Goal: Task Accomplishment & Management: Use online tool/utility

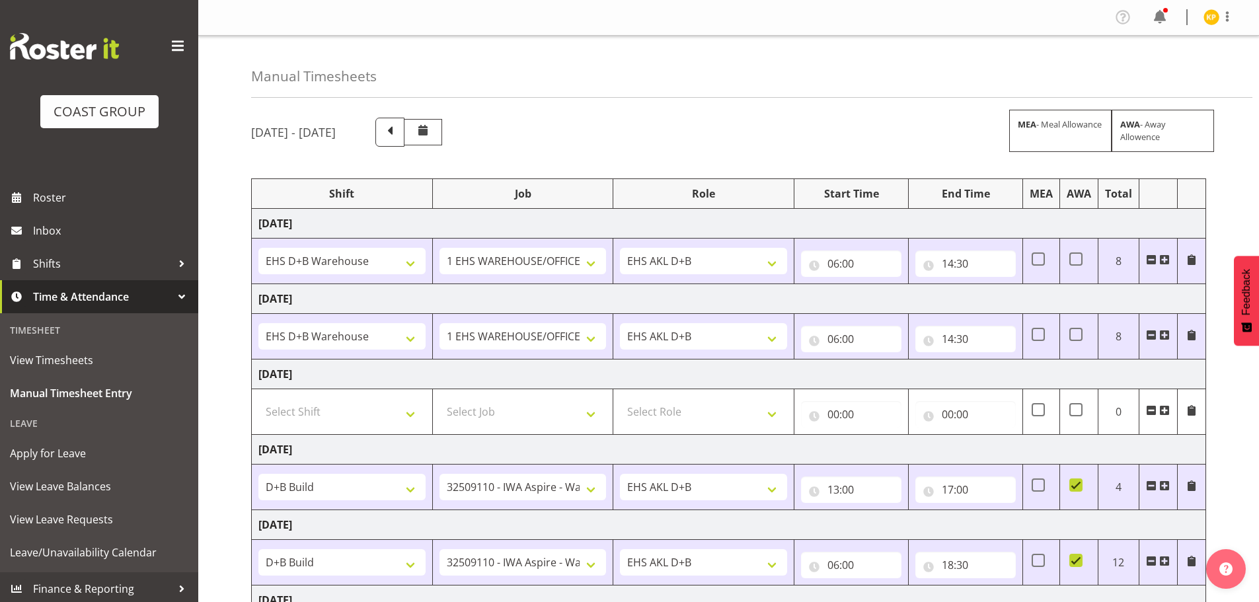
select select "1352"
select select "69"
select select "1352"
select select "69"
select select "24997"
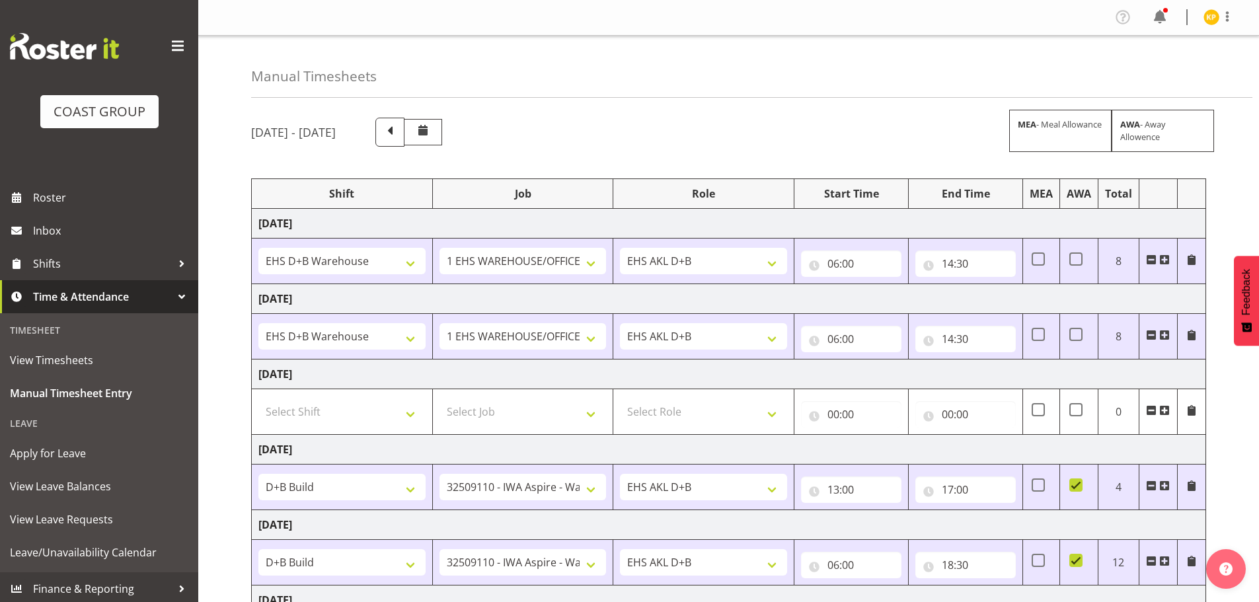
select select "9028"
select select "24997"
select select "9028"
select select "24997"
select select "9028"
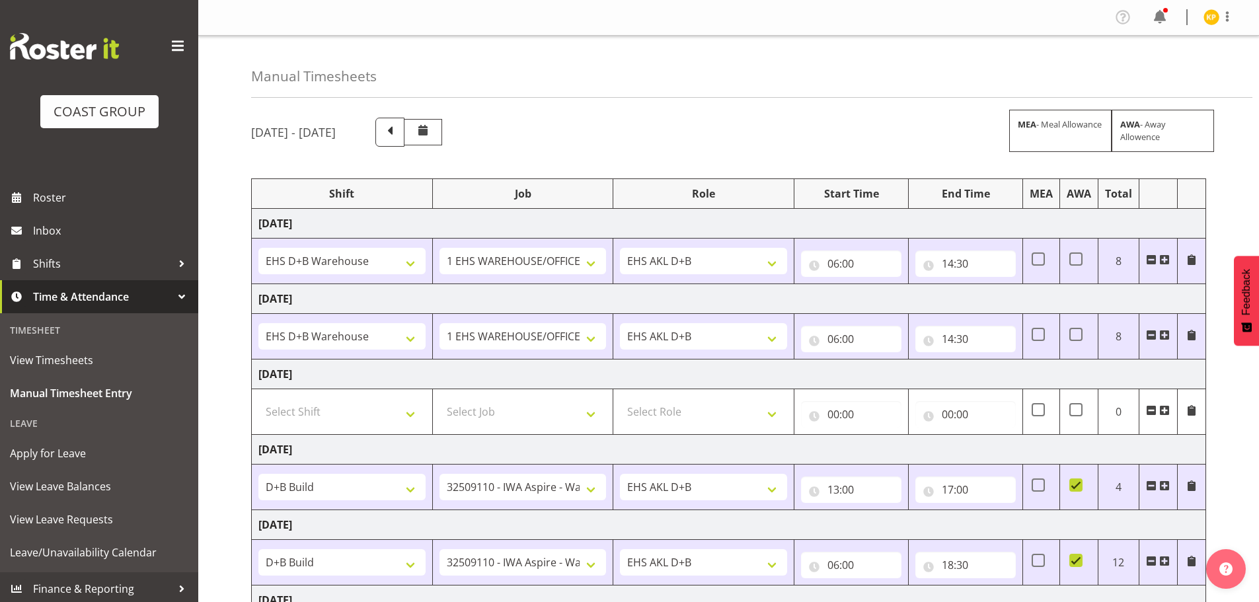
select select "1352"
select select "69"
